Goal: Transaction & Acquisition: Purchase product/service

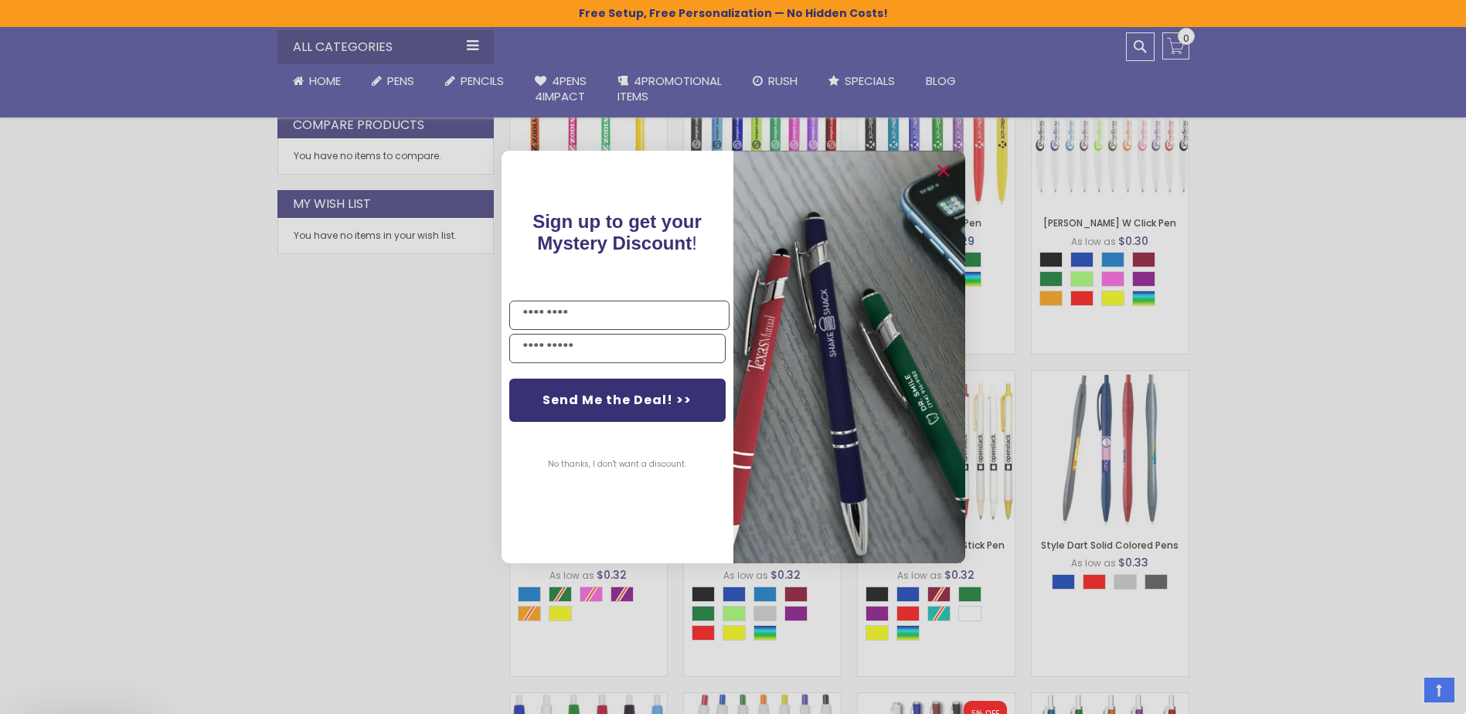
scroll to position [1082, 0]
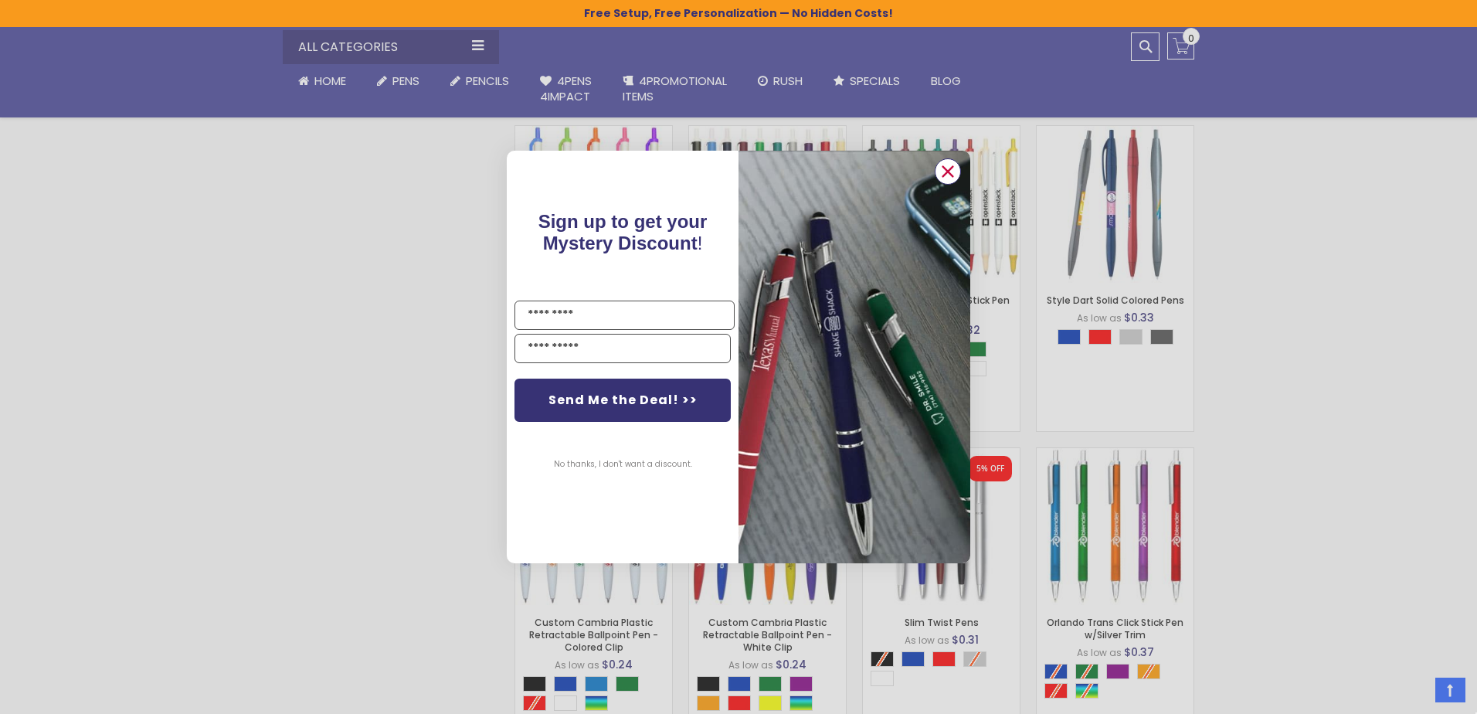
click at [949, 172] on icon "Close dialog" at bounding box center [948, 172] width 10 height 10
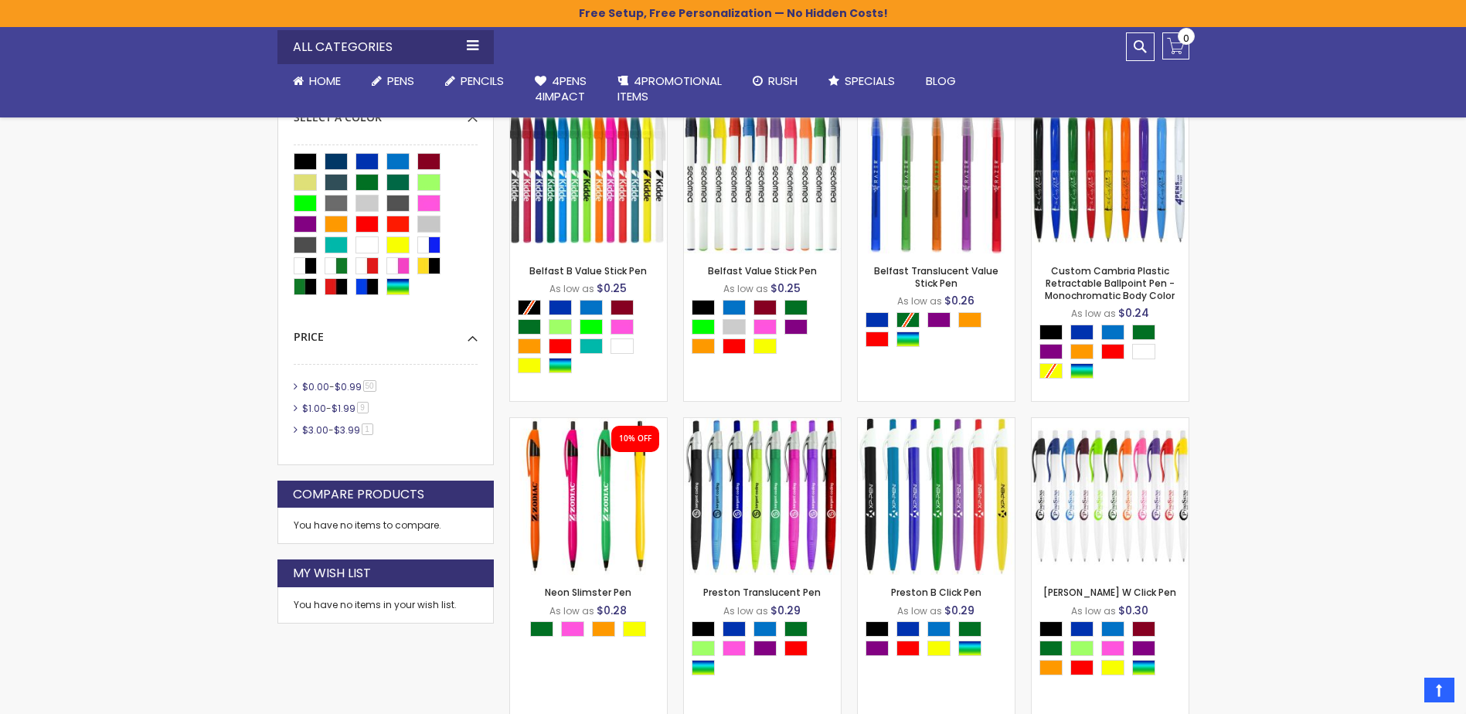
scroll to position [386, 0]
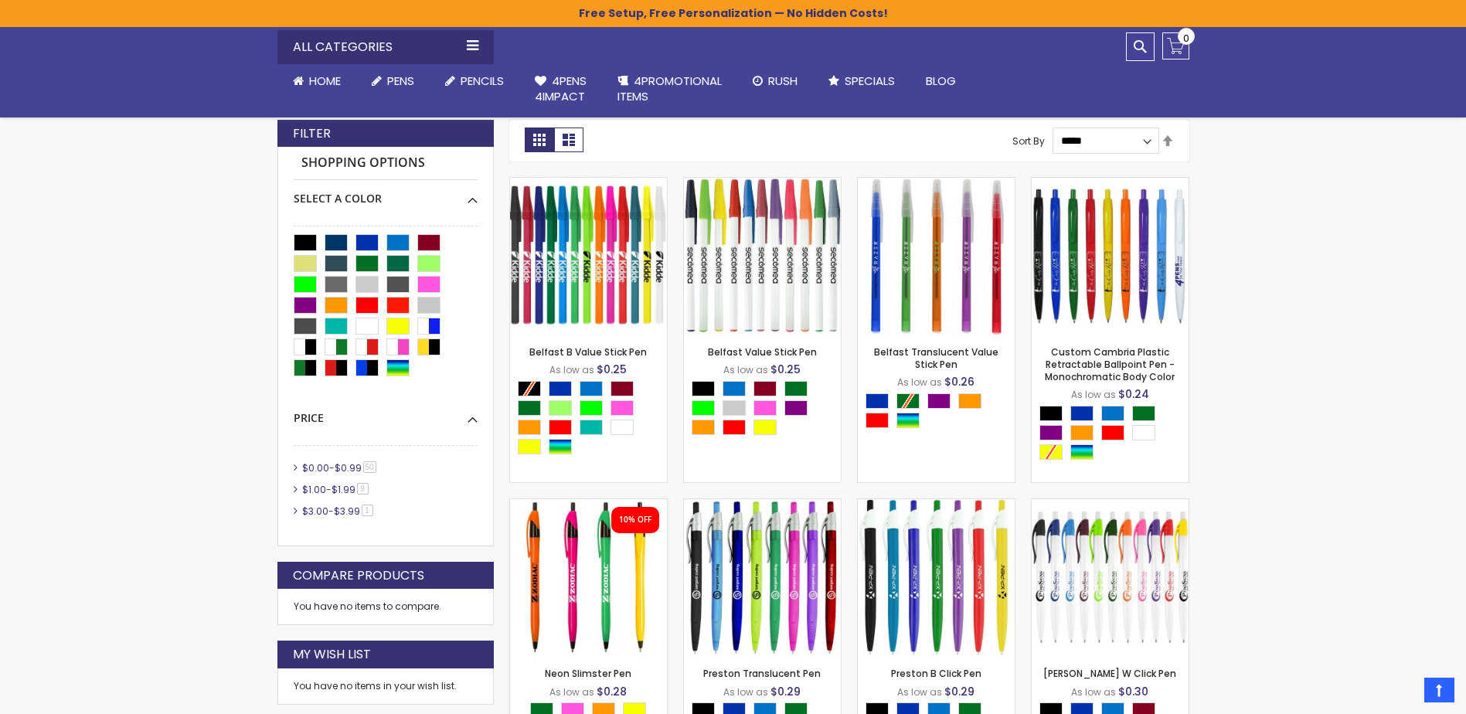
click at [569, 538] on img at bounding box center [588, 577] width 157 height 157
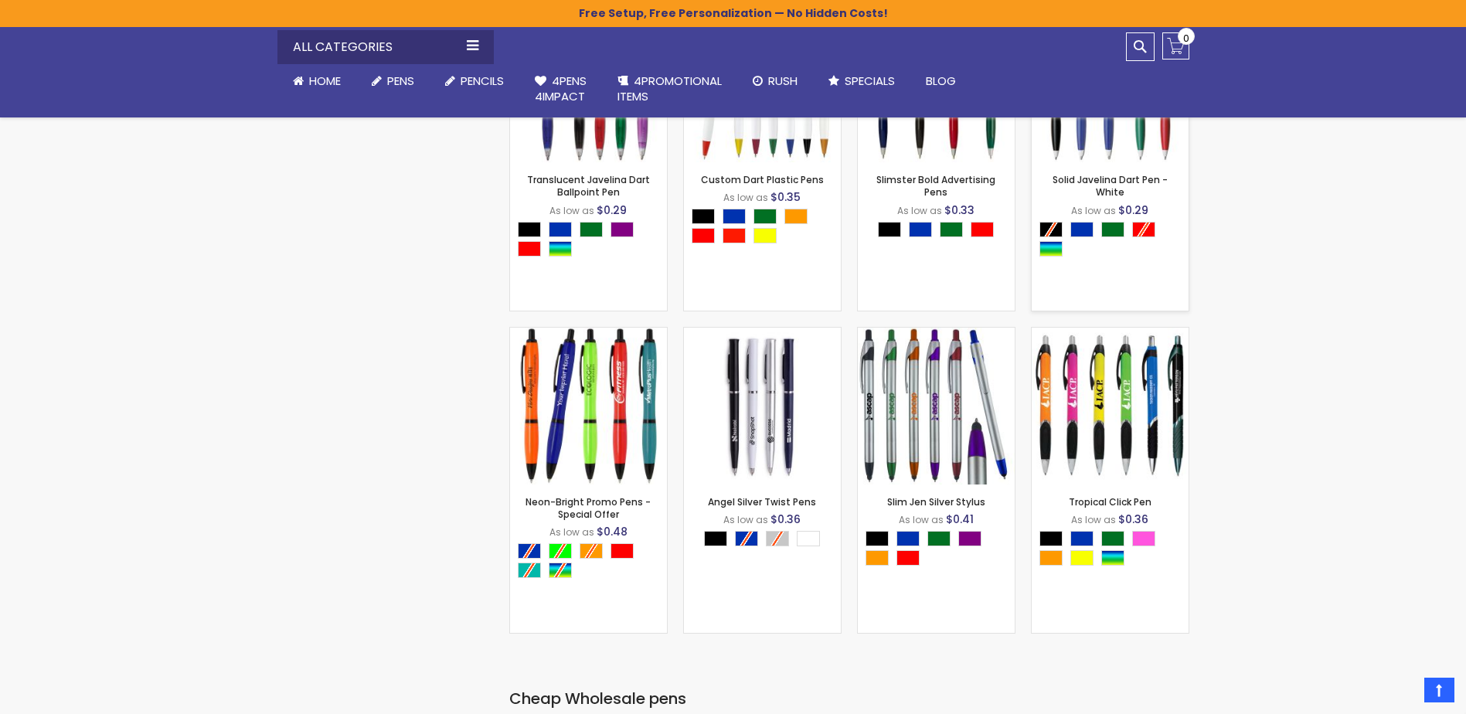
scroll to position [1854, 0]
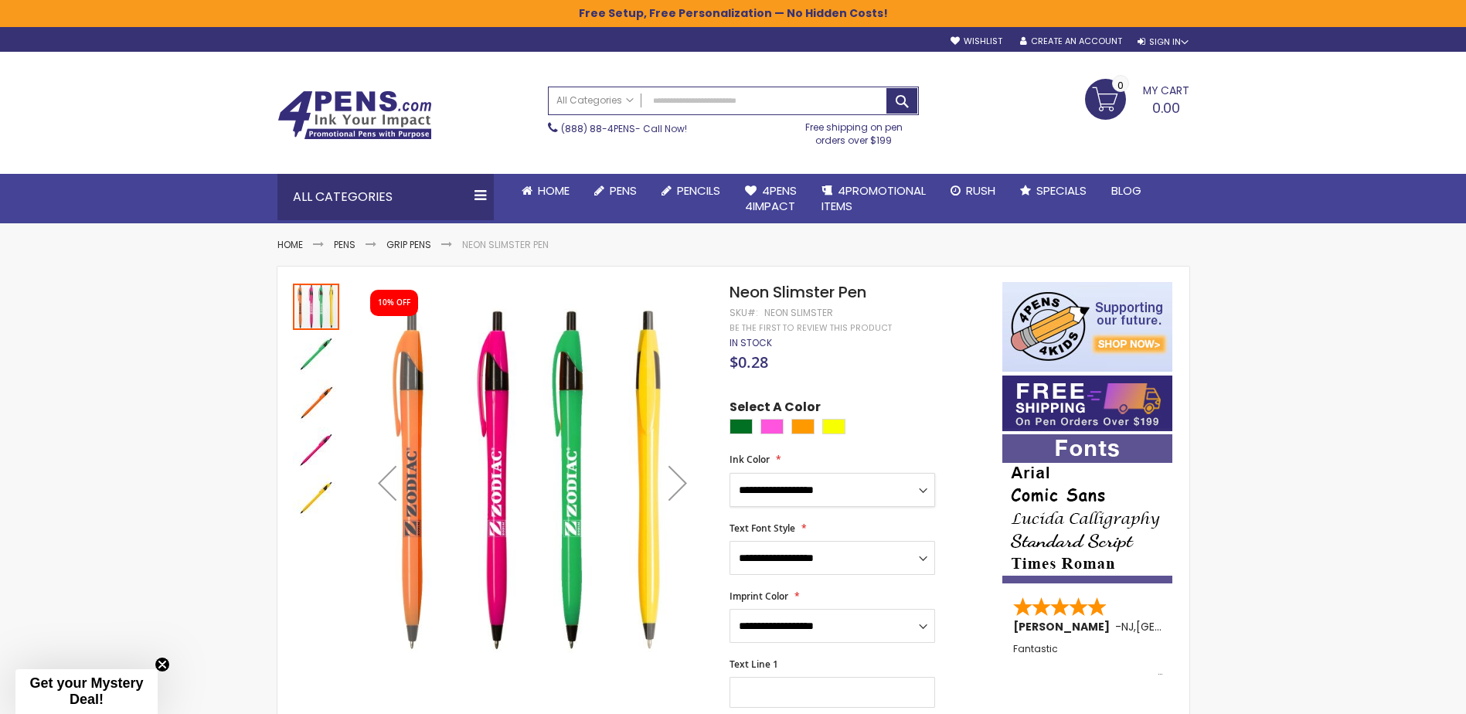
click at [890, 490] on select "**********" at bounding box center [832, 490] width 206 height 34
